Goal: Task Accomplishment & Management: Manage account settings

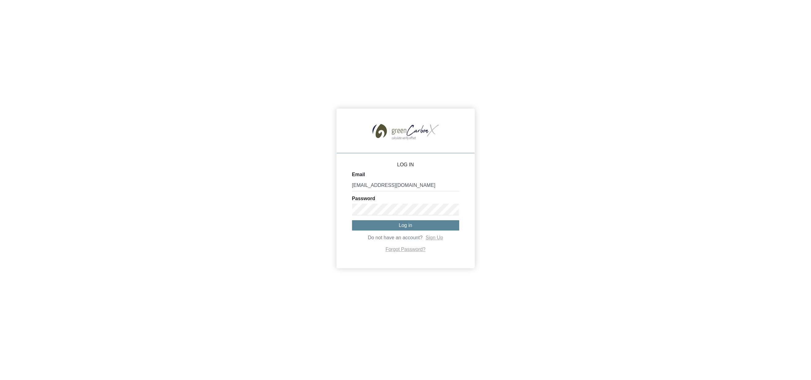
type input "[EMAIL_ADDRESS][DOMAIN_NAME]"
click at [413, 226] on button "Log in" at bounding box center [405, 225] width 107 height 10
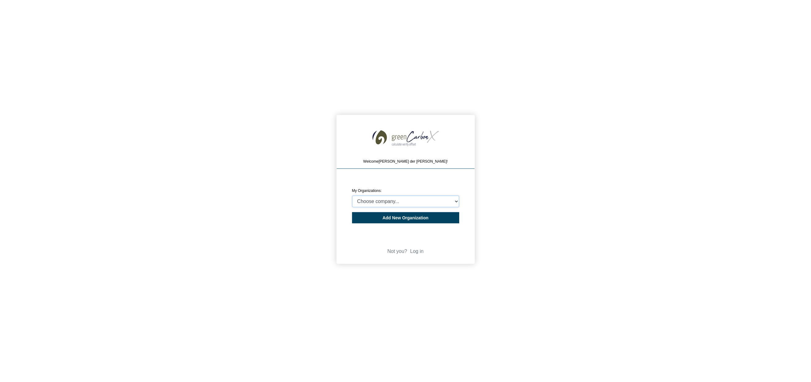
select select "4407204"
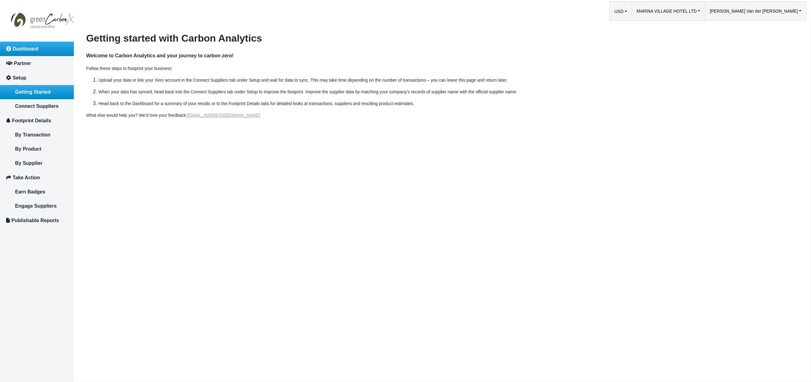
drag, startPoint x: 45, startPoint y: 51, endPoint x: 57, endPoint y: 52, distance: 12.1
click at [45, 51] on link "Dashboard" at bounding box center [37, 49] width 74 height 14
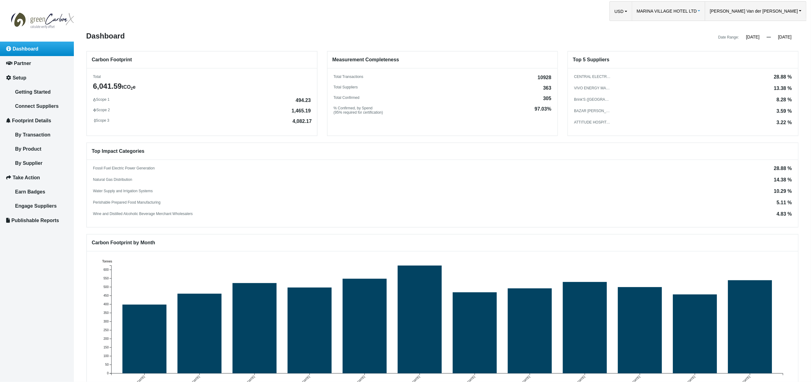
click at [697, 13] on span "MARINA VILLAGE HOTEL LTD" at bounding box center [667, 11] width 60 height 19
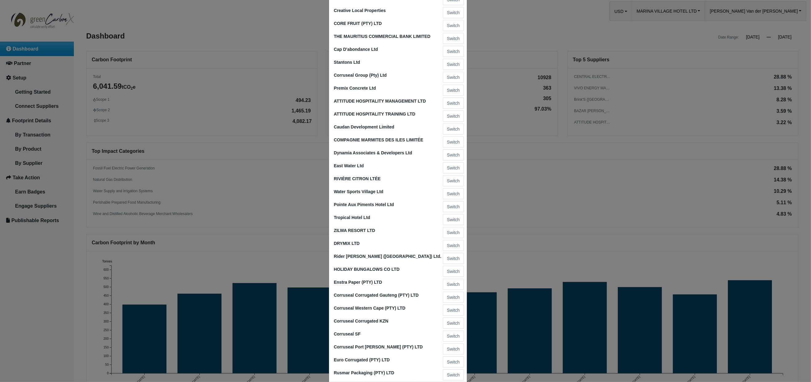
scroll to position [491, 0]
click at [450, 175] on button "Switch" at bounding box center [453, 180] width 21 height 11
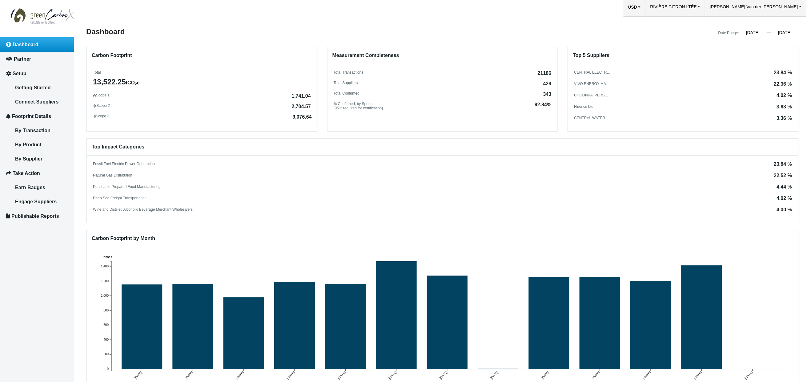
scroll to position [5, 0]
drag, startPoint x: 542, startPoint y: 92, endPoint x: 547, endPoint y: 96, distance: 6.1
click at [549, 92] on span "343" at bounding box center [547, 93] width 8 height 5
drag, startPoint x: 542, startPoint y: 83, endPoint x: 539, endPoint y: 89, distance: 6.8
click at [549, 82] on span "429" at bounding box center [547, 83] width 8 height 5
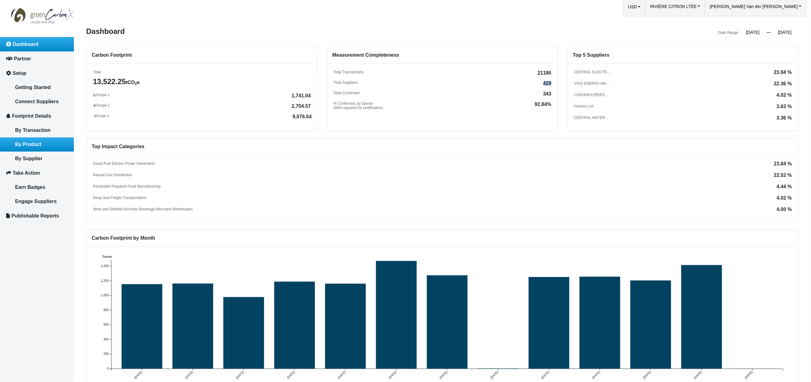
click at [34, 142] on span "By Product" at bounding box center [28, 144] width 26 height 5
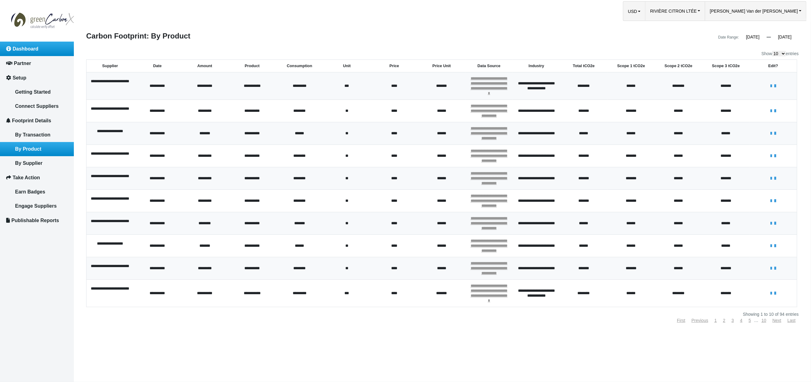
click at [27, 50] on span "Dashboard" at bounding box center [26, 48] width 26 height 5
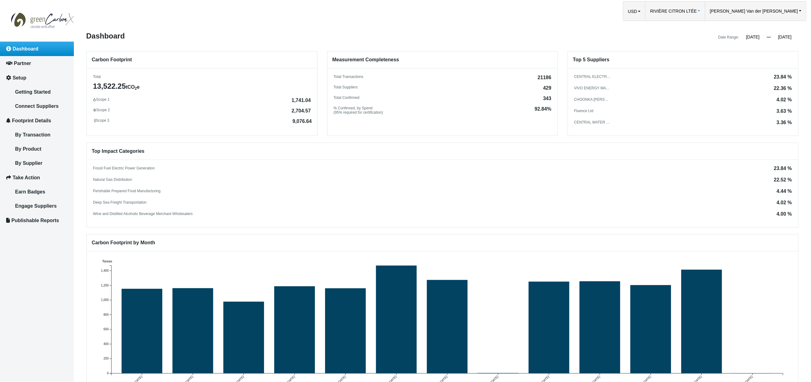
click at [696, 10] on span "RIVIÈRE CITRON LTÉE" at bounding box center [673, 11] width 46 height 19
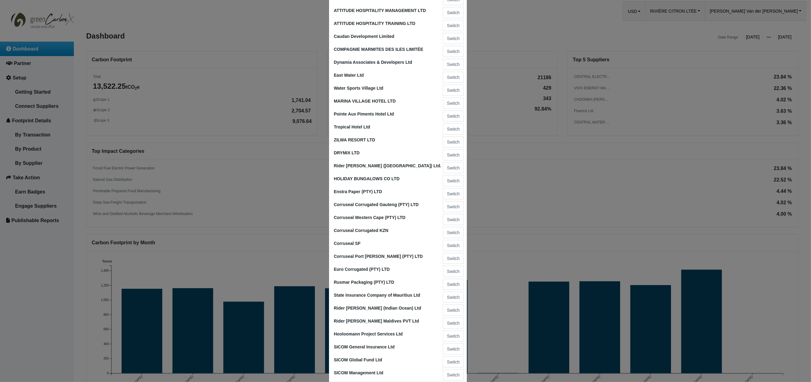
scroll to position [576, 0]
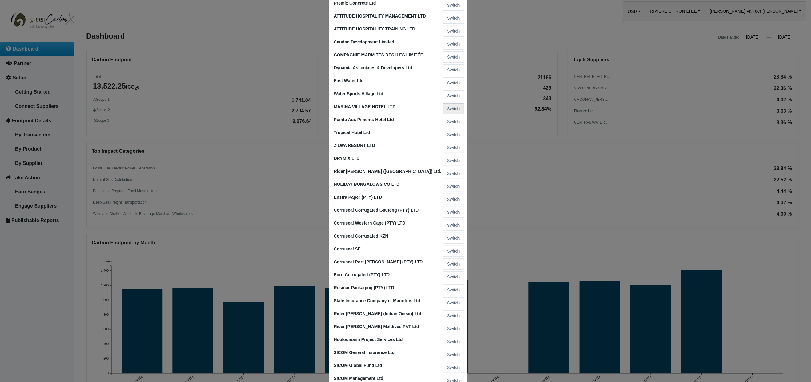
click at [452, 103] on button "Switch" at bounding box center [453, 108] width 21 height 11
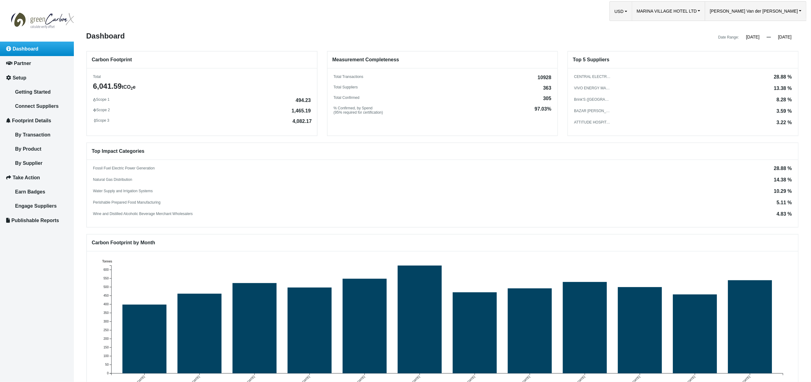
drag, startPoint x: 546, startPoint y: 86, endPoint x: 530, endPoint y: 97, distance: 18.6
click at [550, 86] on div "Total Transactions 10928 Total Suppliers 363 Total Confirmed 305 % Confirmed, b…" at bounding box center [442, 94] width 230 height 40
drag, startPoint x: 542, startPoint y: 97, endPoint x: 555, endPoint y: 98, distance: 12.9
click at [555, 98] on div "Total Transactions 10928 Total Suppliers 363 Total Confirmed 305 % Confirmed, b…" at bounding box center [442, 94] width 230 height 40
drag, startPoint x: 45, startPoint y: 146, endPoint x: 50, endPoint y: 147, distance: 5.3
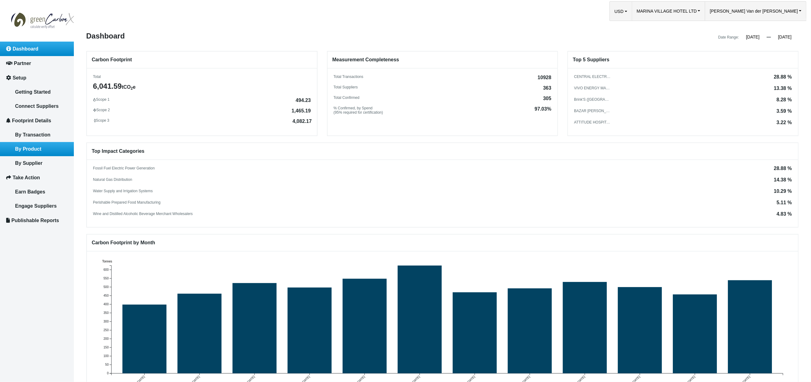
click at [45, 146] on link "By Product" at bounding box center [37, 149] width 74 height 14
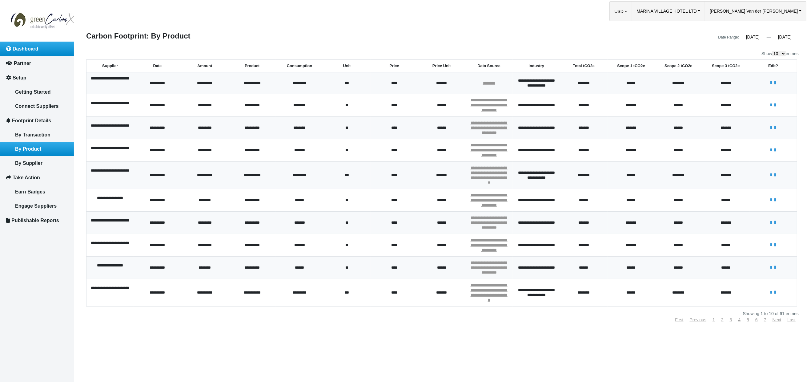
click at [38, 49] on link "Dashboard" at bounding box center [37, 49] width 74 height 14
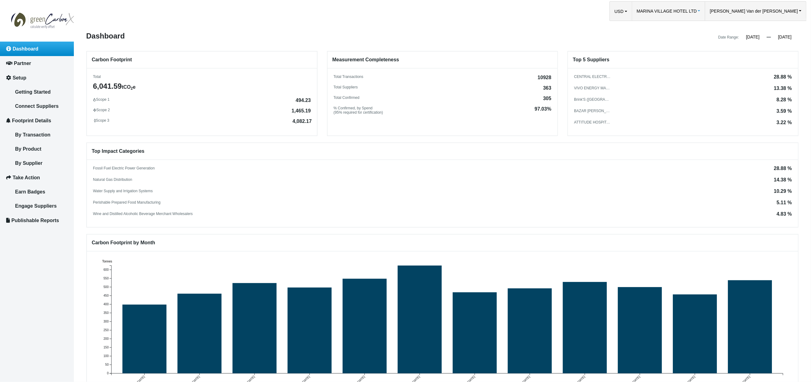
click at [697, 12] on span "MARINA VILLAGE HOTEL LTD" at bounding box center [667, 11] width 60 height 19
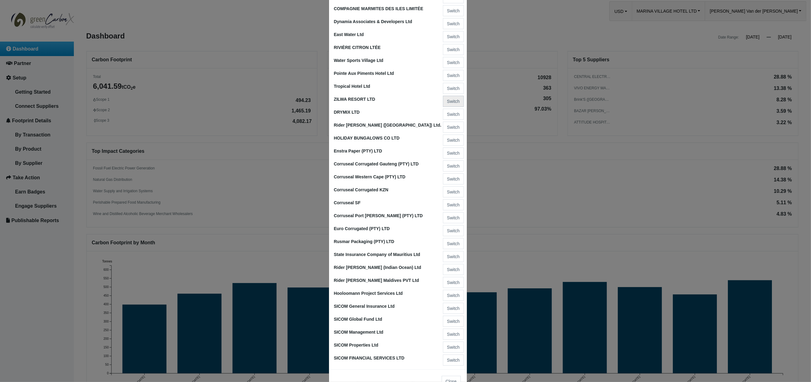
click at [452, 96] on button "Switch" at bounding box center [453, 101] width 21 height 11
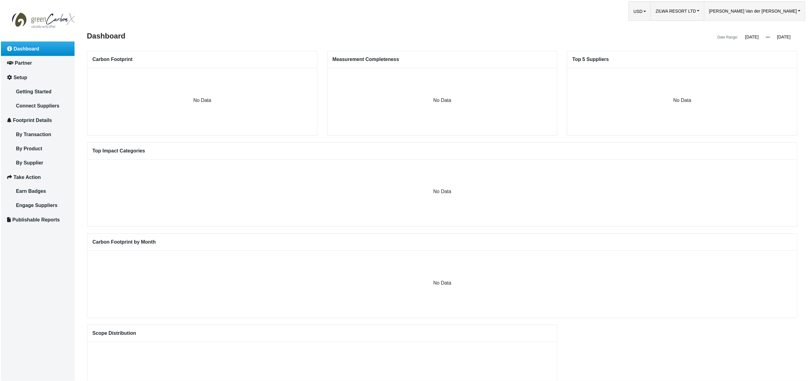
scroll to position [3, 0]
